Goal: Navigation & Orientation: Find specific page/section

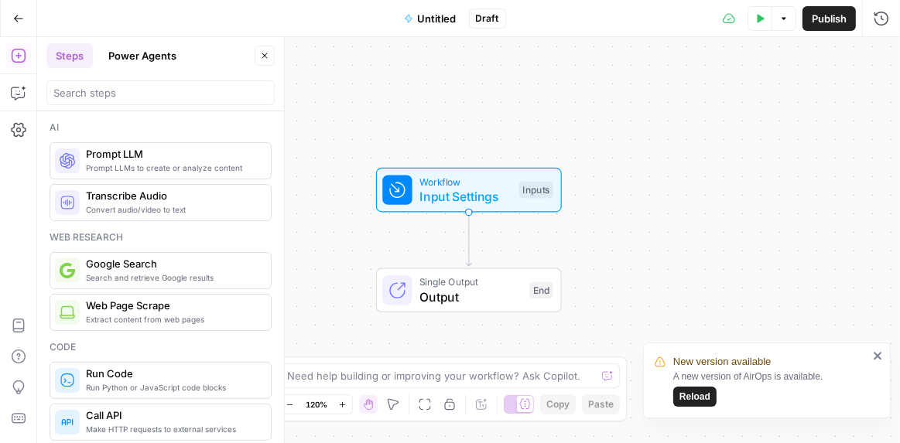
click at [704, 398] on span "Reload" at bounding box center [694, 397] width 31 height 14
click at [19, 20] on icon "button" at bounding box center [18, 18] width 11 height 11
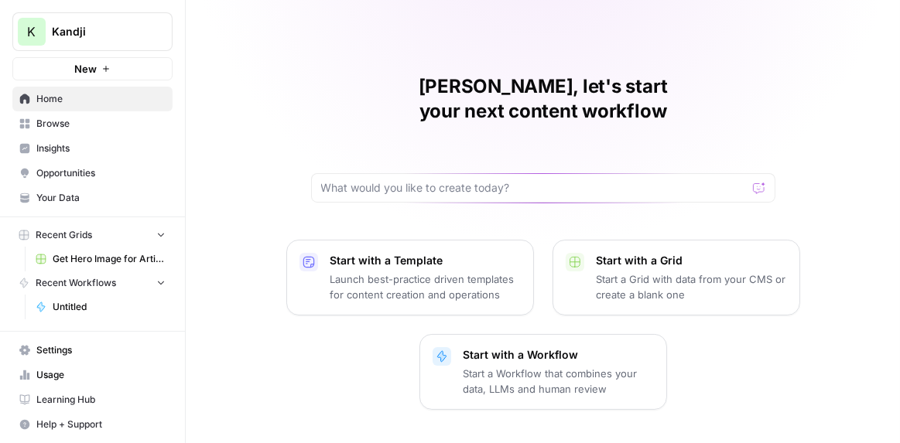
click at [75, 33] on span "Kandji" at bounding box center [99, 31] width 94 height 15
click at [77, 33] on span "Kandji" at bounding box center [99, 31] width 94 height 15
click at [70, 352] on span "Settings" at bounding box center [100, 351] width 129 height 14
